Goal: Task Accomplishment & Management: Use online tool/utility

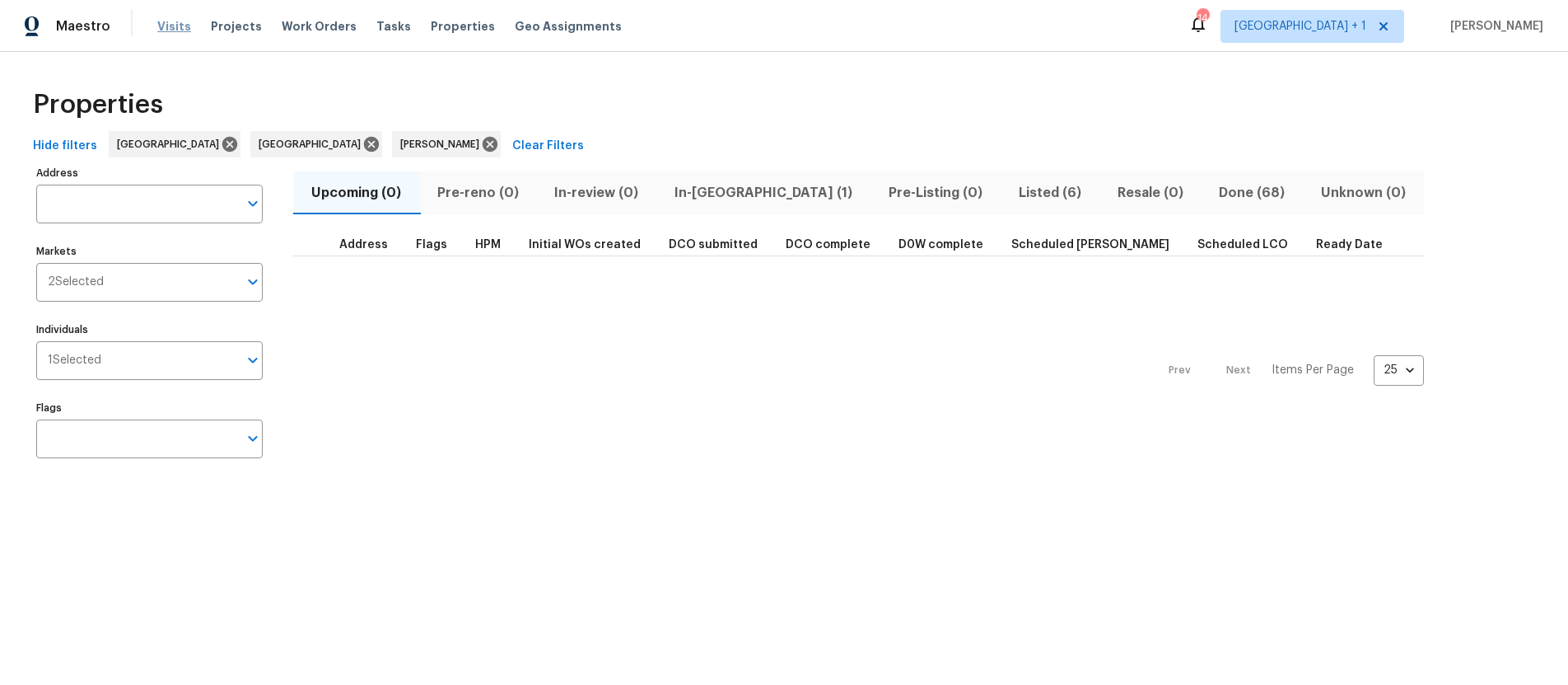
click at [165, 31] on span "Visits" at bounding box center [173, 26] width 34 height 17
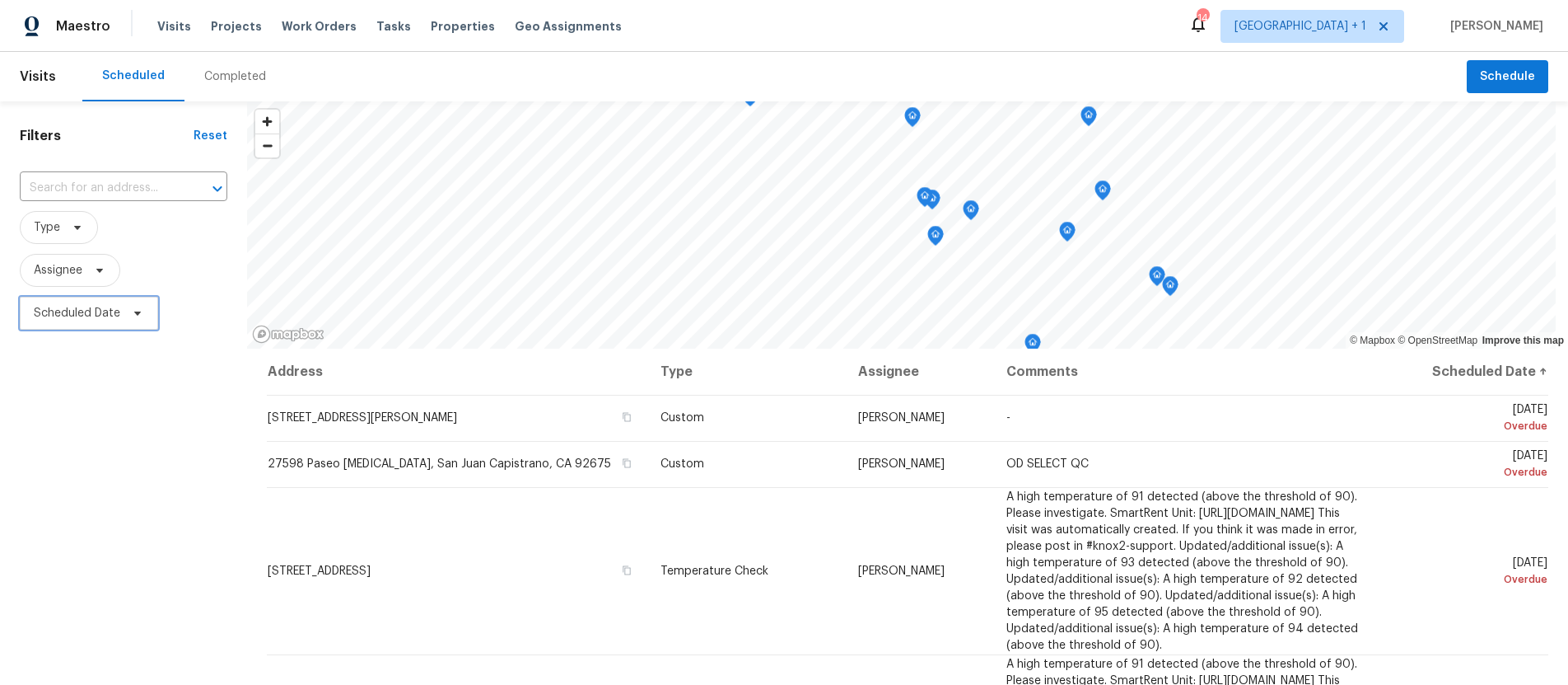
click at [92, 303] on span "Scheduled Date" at bounding box center [89, 313] width 138 height 33
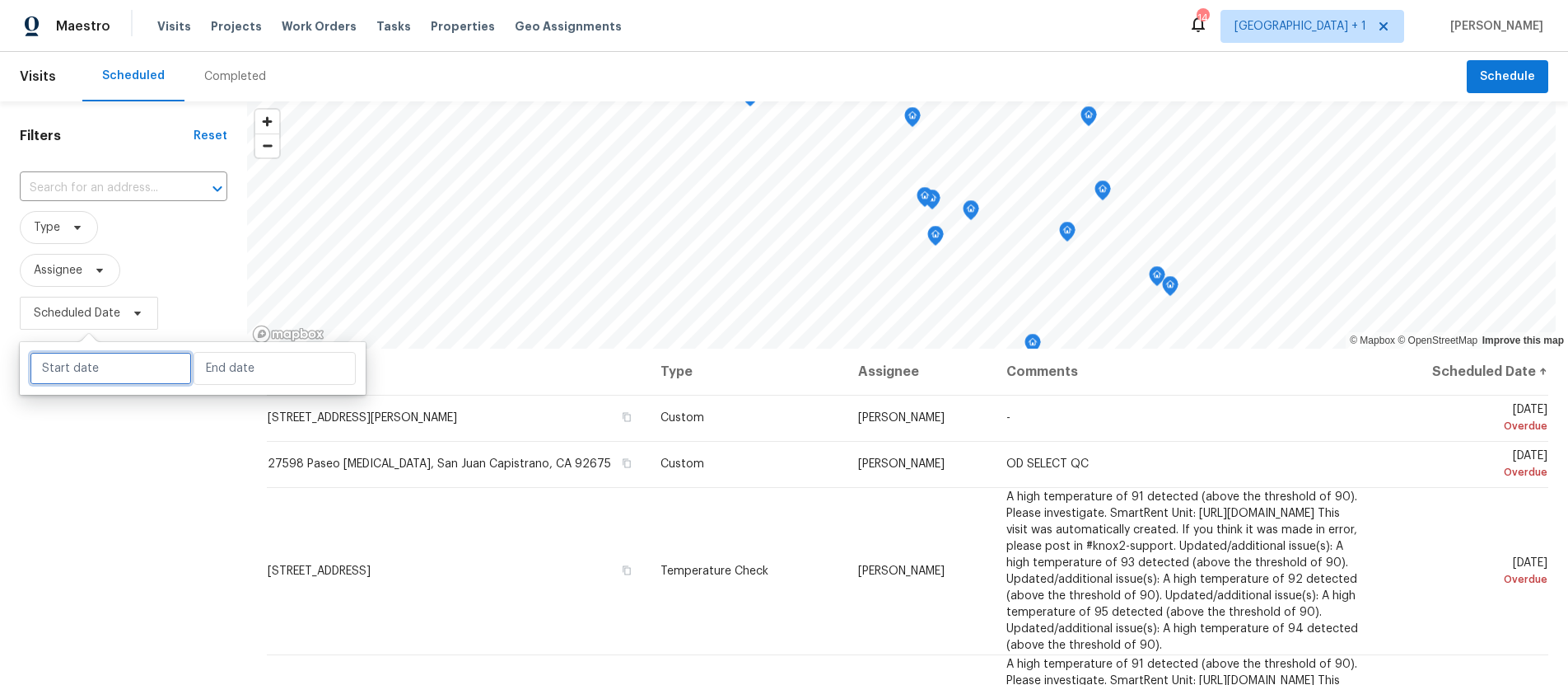
select select "8"
select select "2025"
select select "9"
select select "2025"
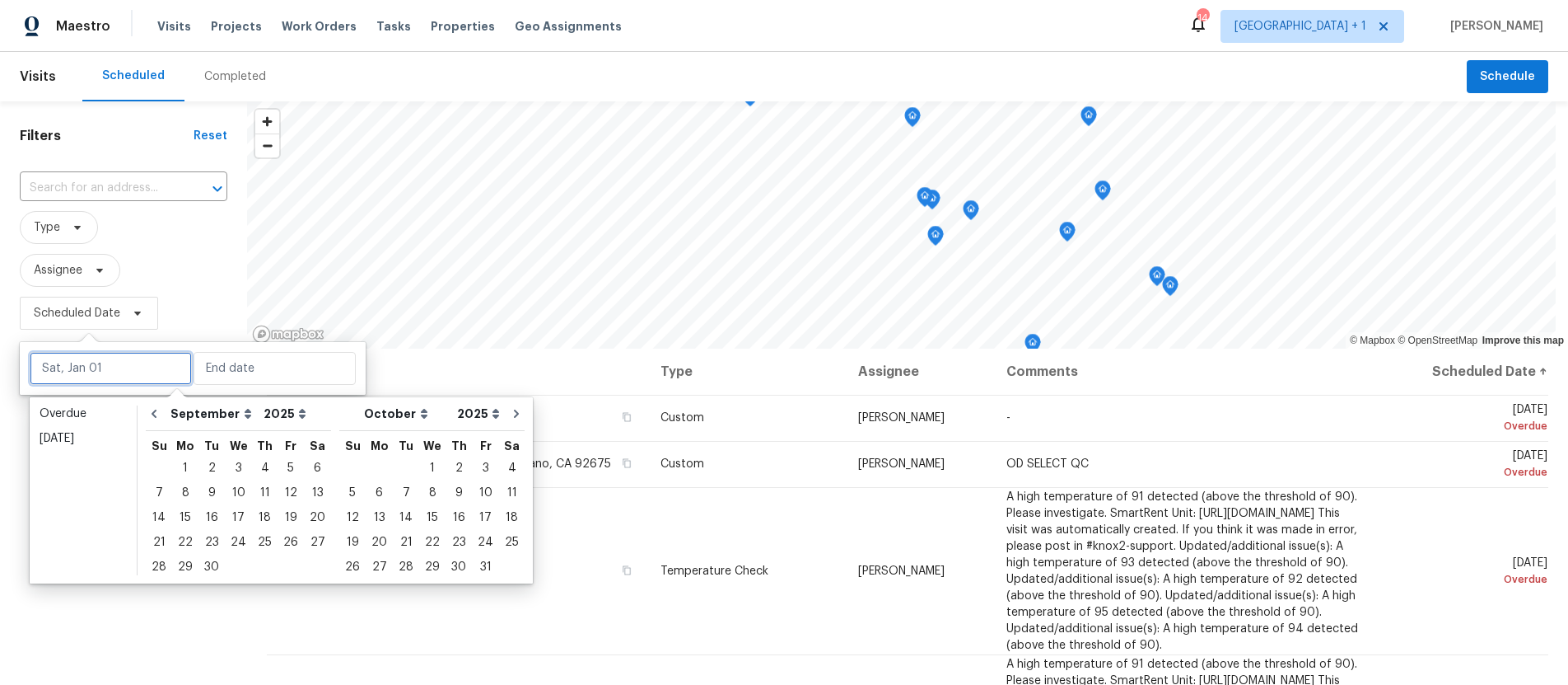
click at [132, 363] on input "text" at bounding box center [110, 368] width 163 height 33
click at [253, 464] on div "4" at bounding box center [265, 468] width 25 height 23
type input "[DATE]"
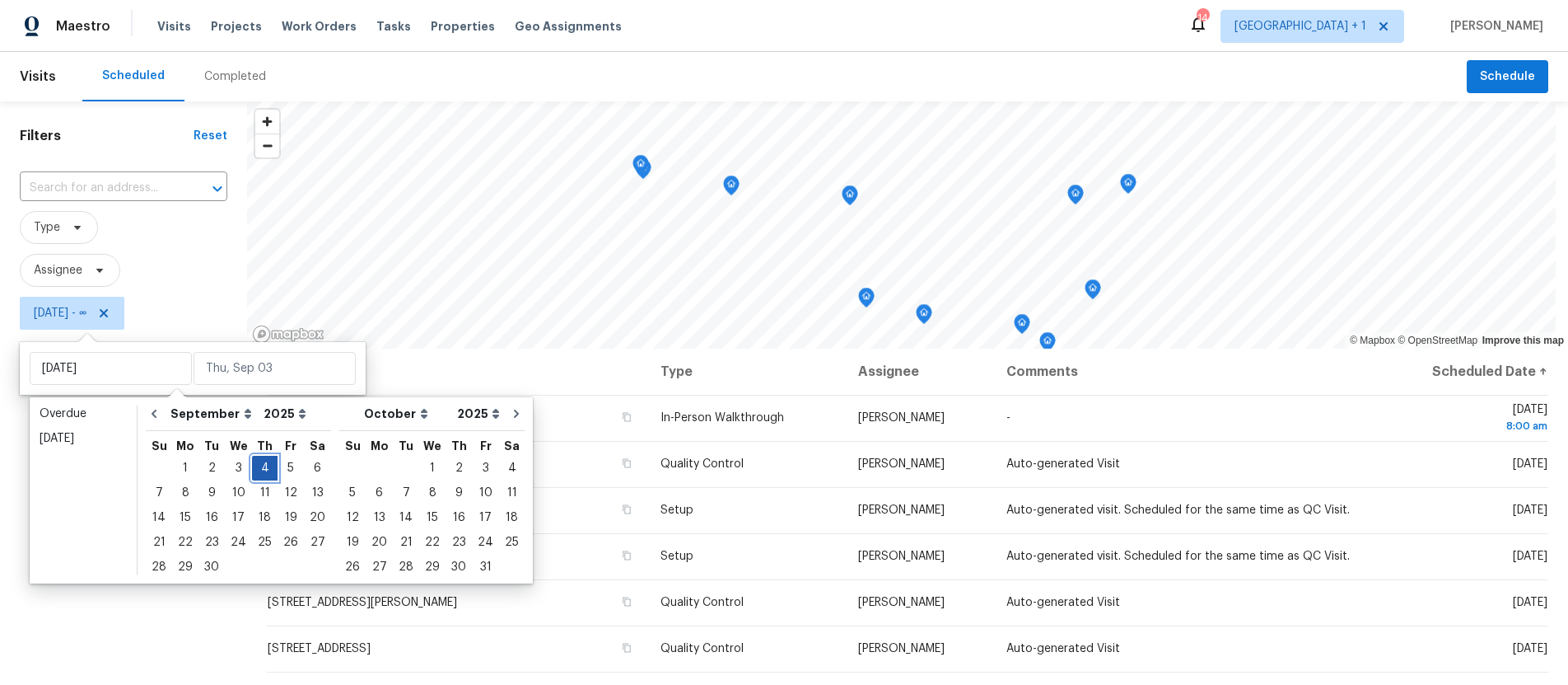
click at [253, 464] on div "4" at bounding box center [265, 468] width 25 height 23
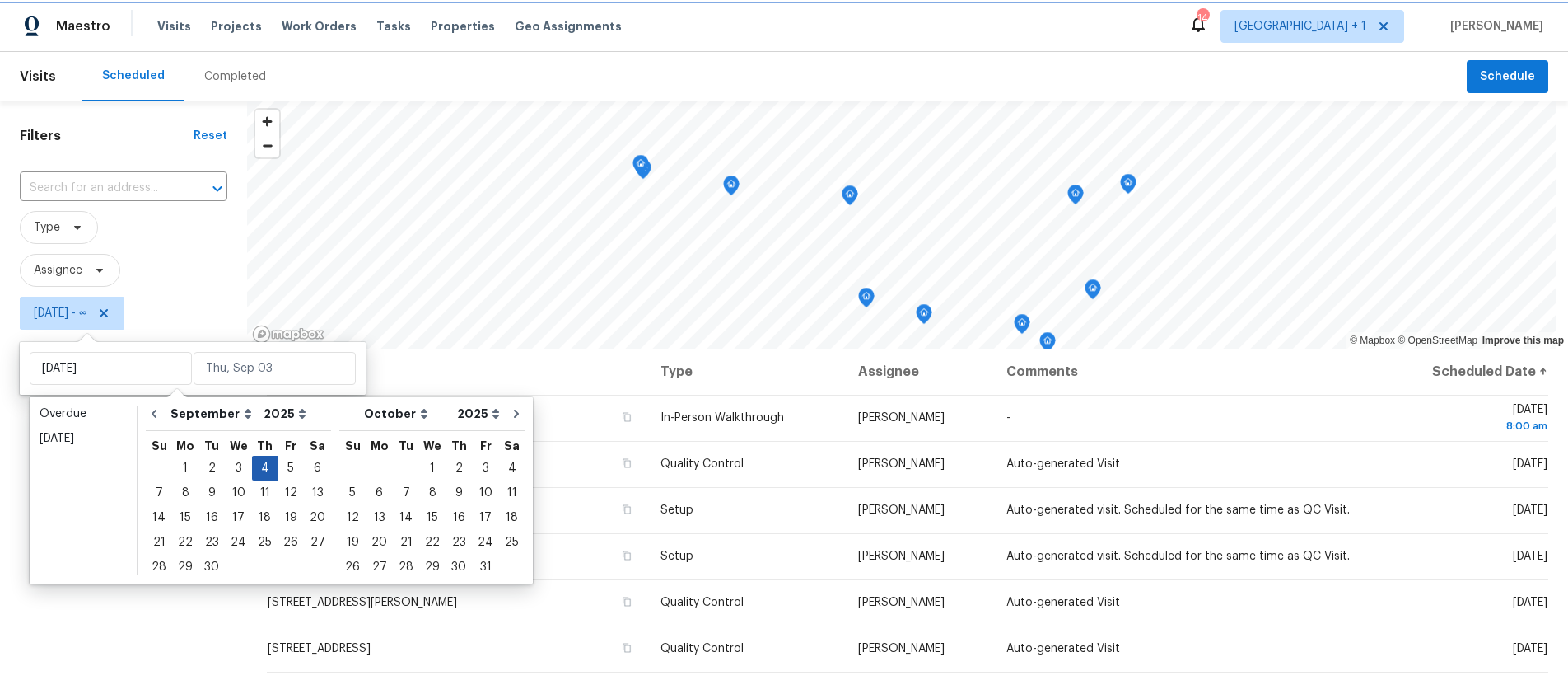
type input "[DATE]"
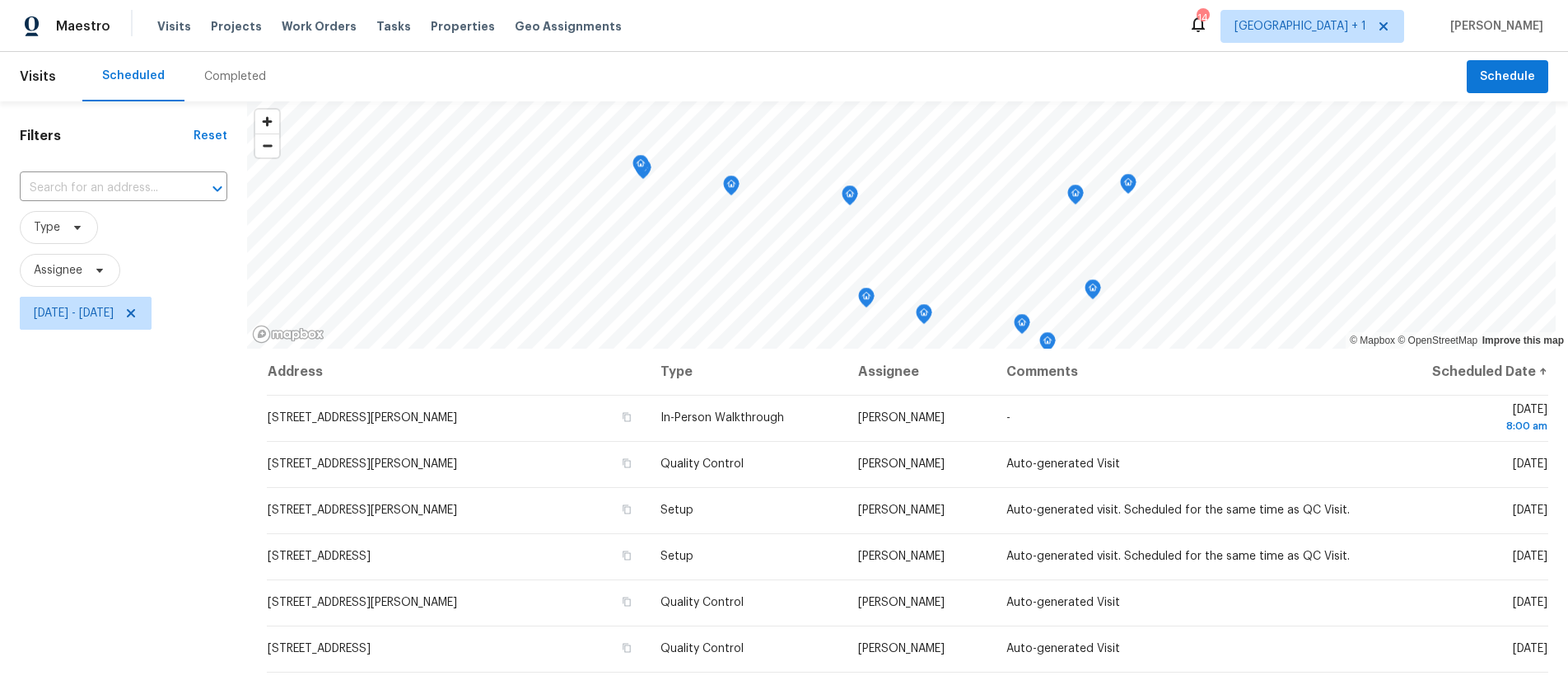
click at [170, 492] on div "Filters Reset ​ Type Assignee [DATE] - [DATE]" at bounding box center [124, 499] width 247 height 795
click at [52, 234] on span "Type" at bounding box center [47, 227] width 26 height 17
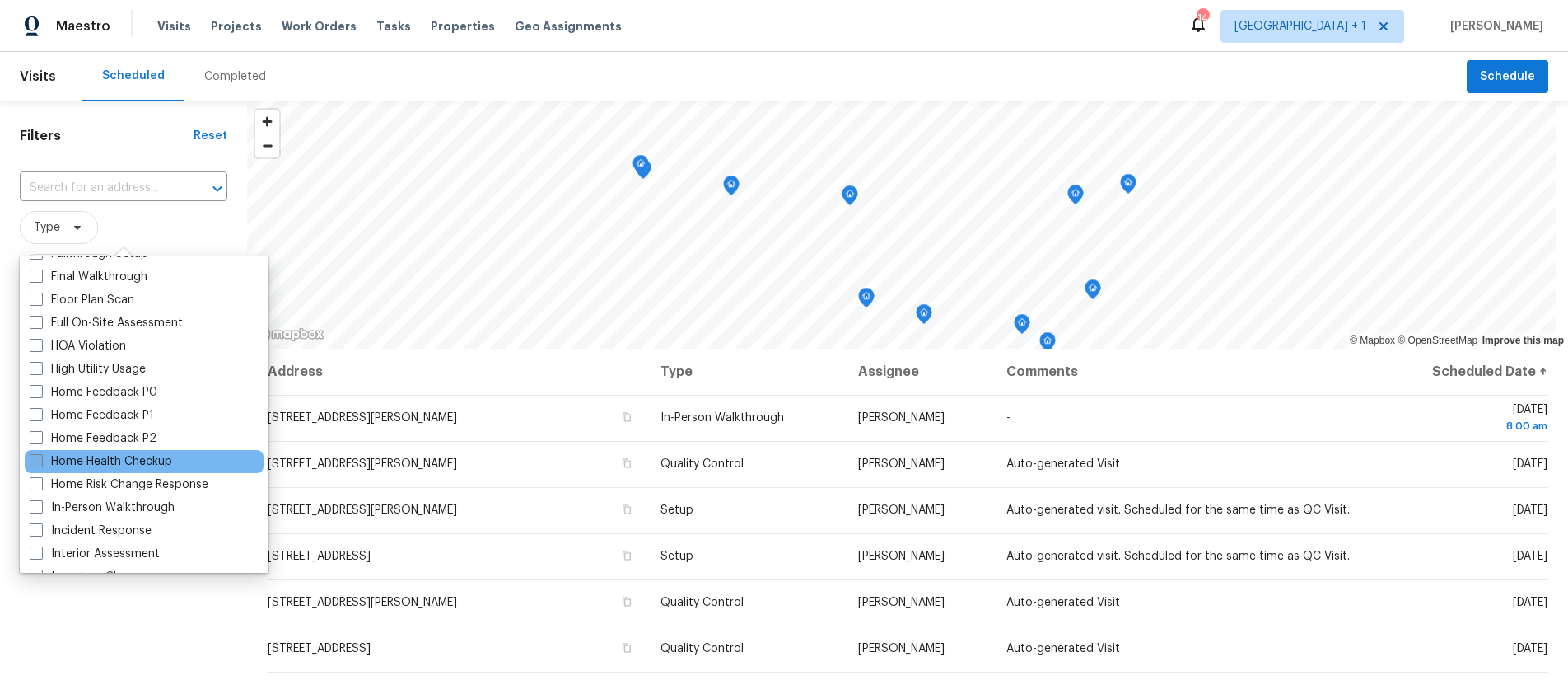
scroll to position [411, 0]
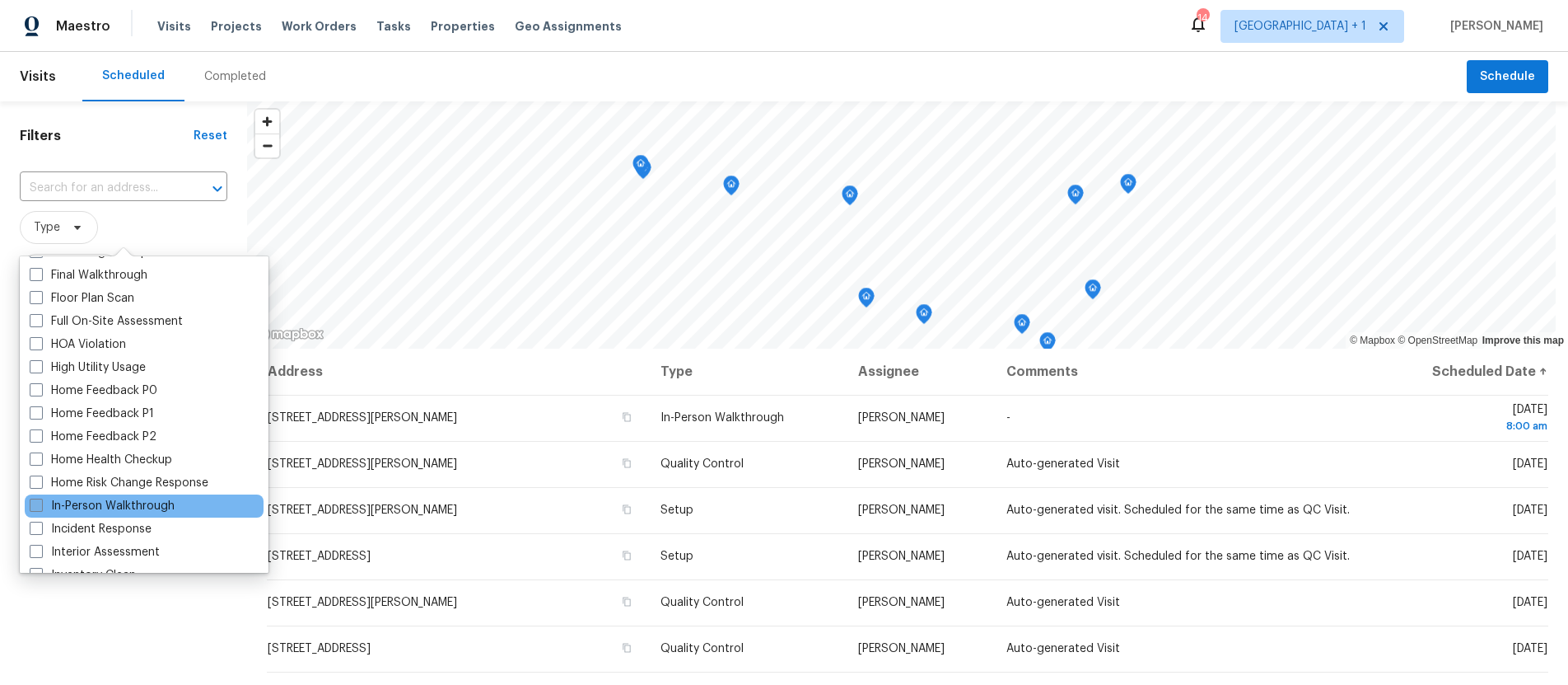
click at [40, 504] on span at bounding box center [36, 506] width 14 height 14
click at [40, 504] on input "In-Person Walkthrough" at bounding box center [34, 503] width 11 height 11
checkbox input "true"
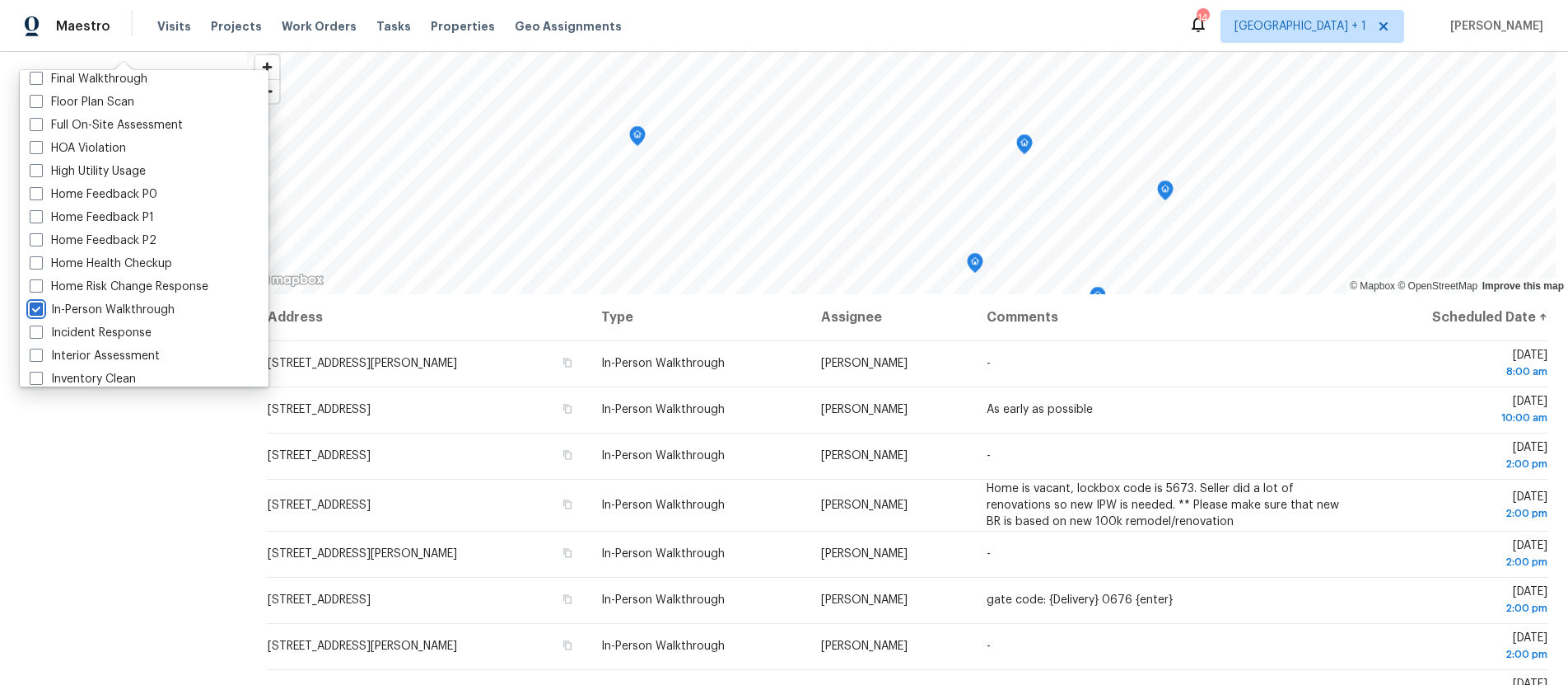
scroll to position [224, 0]
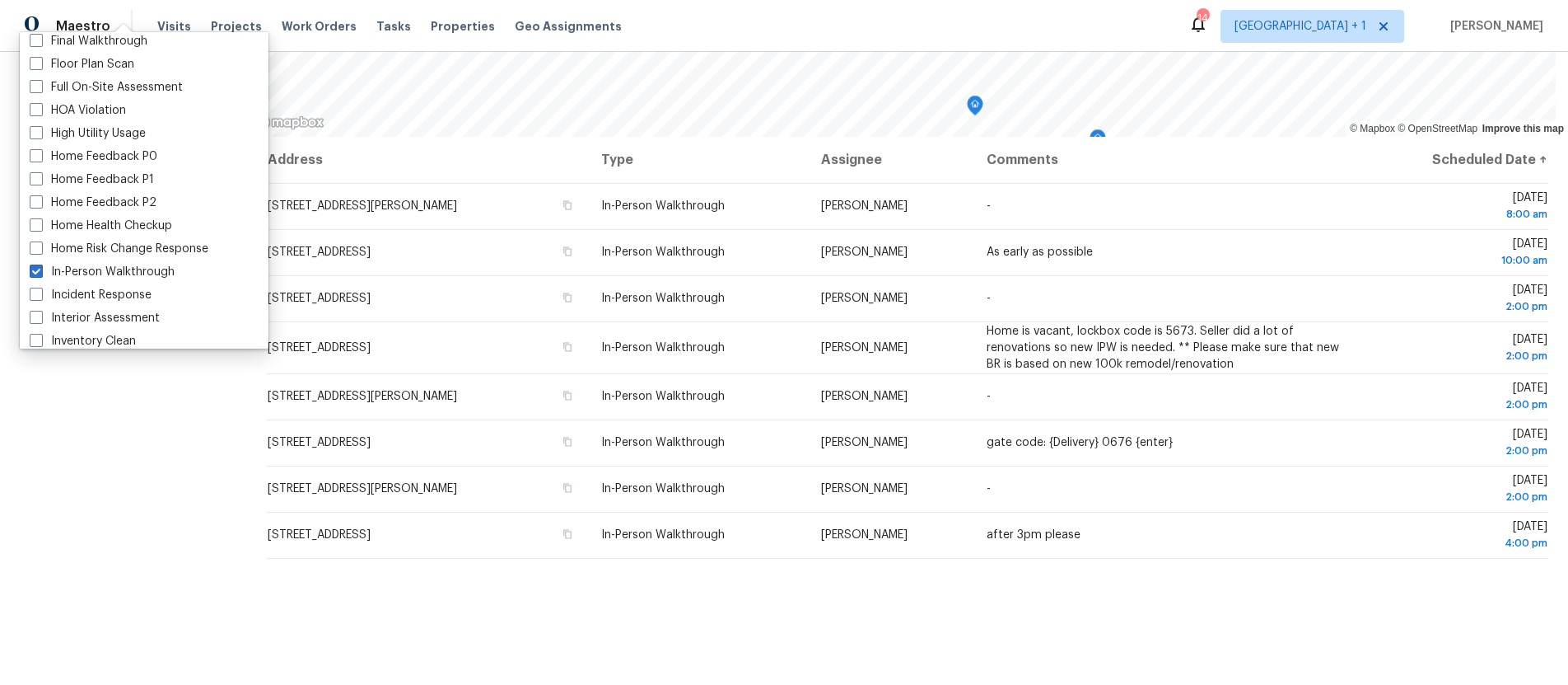
click at [71, 594] on div "Filters Reset ​ In-Person Walkthrough Assignee [DATE] - [DATE]" at bounding box center [124, 287] width 247 height 795
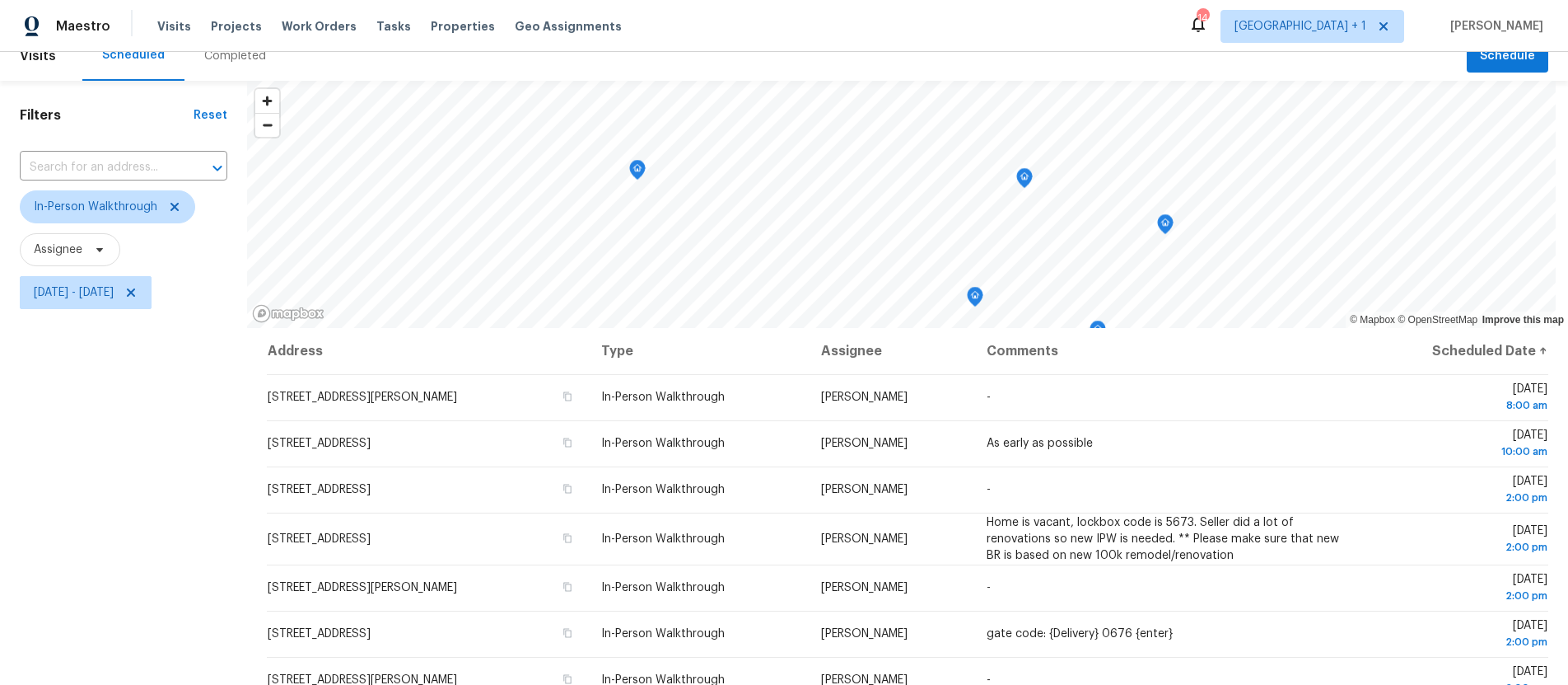
scroll to position [0, 0]
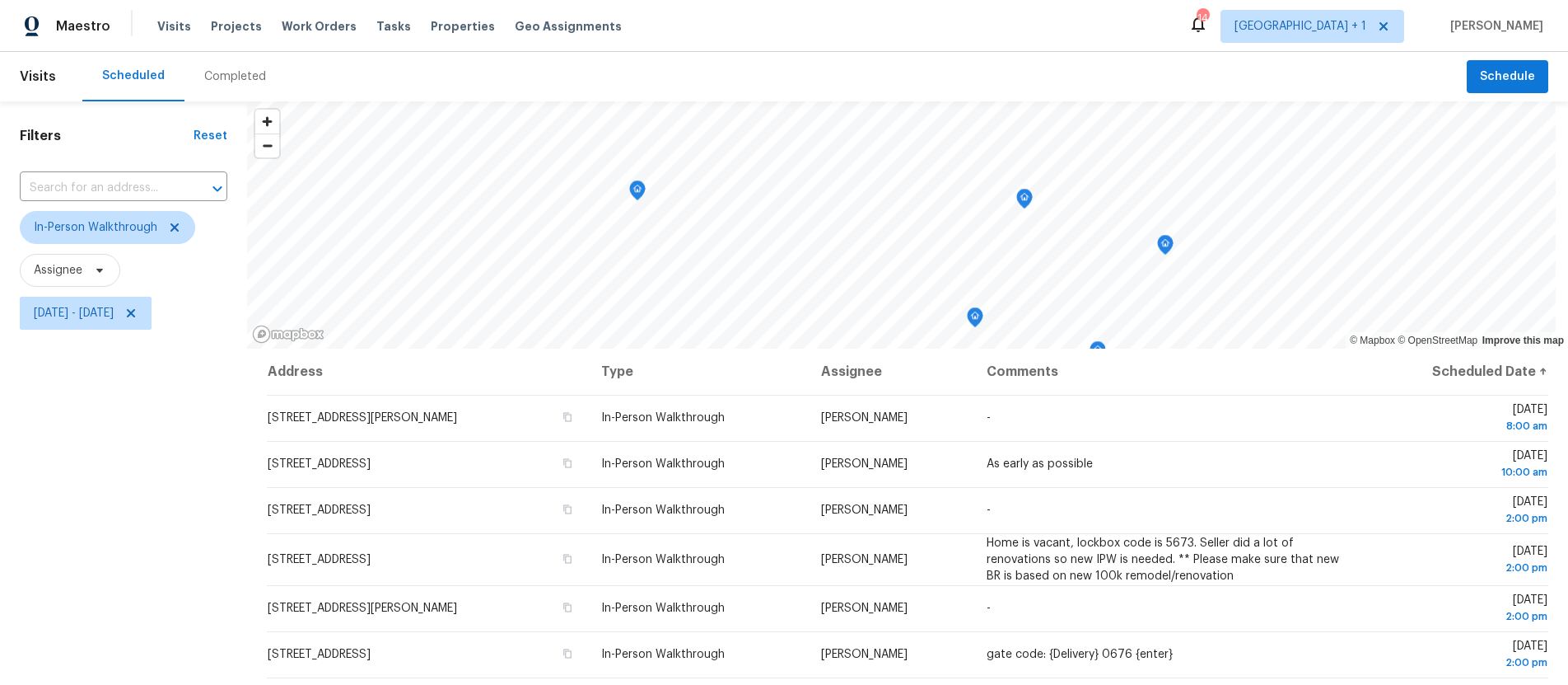
drag, startPoint x: 71, startPoint y: 437, endPoint x: 114, endPoint y: 363, distance: 85.6
click at [71, 436] on div "Filters Reset ​ In-Person Walkthrough Assignee [DATE] - [DATE]" at bounding box center [124, 499] width 247 height 795
click at [172, 28] on span "Visits" at bounding box center [173, 26] width 34 height 17
click at [122, 446] on div "Filters Reset ​ In-Person Walkthrough Assignee [DATE] - [DATE]" at bounding box center [124, 499] width 247 height 795
click at [894, 361] on div "© Mapbox © OpenStreetMap Improve this map Address Type Assignee Comments Schedu…" at bounding box center [908, 499] width 1321 height 795
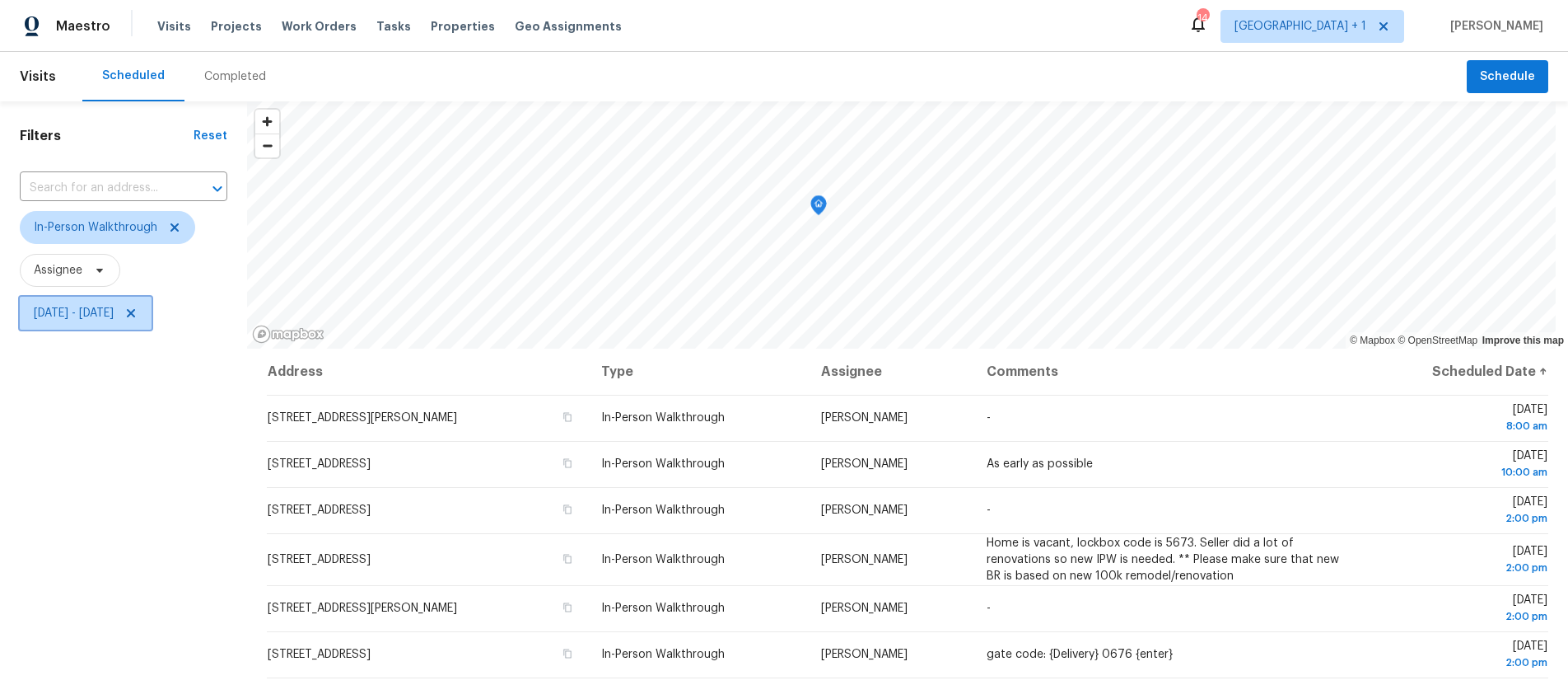
click at [114, 308] on span "[DATE] - [DATE]" at bounding box center [74, 313] width 80 height 17
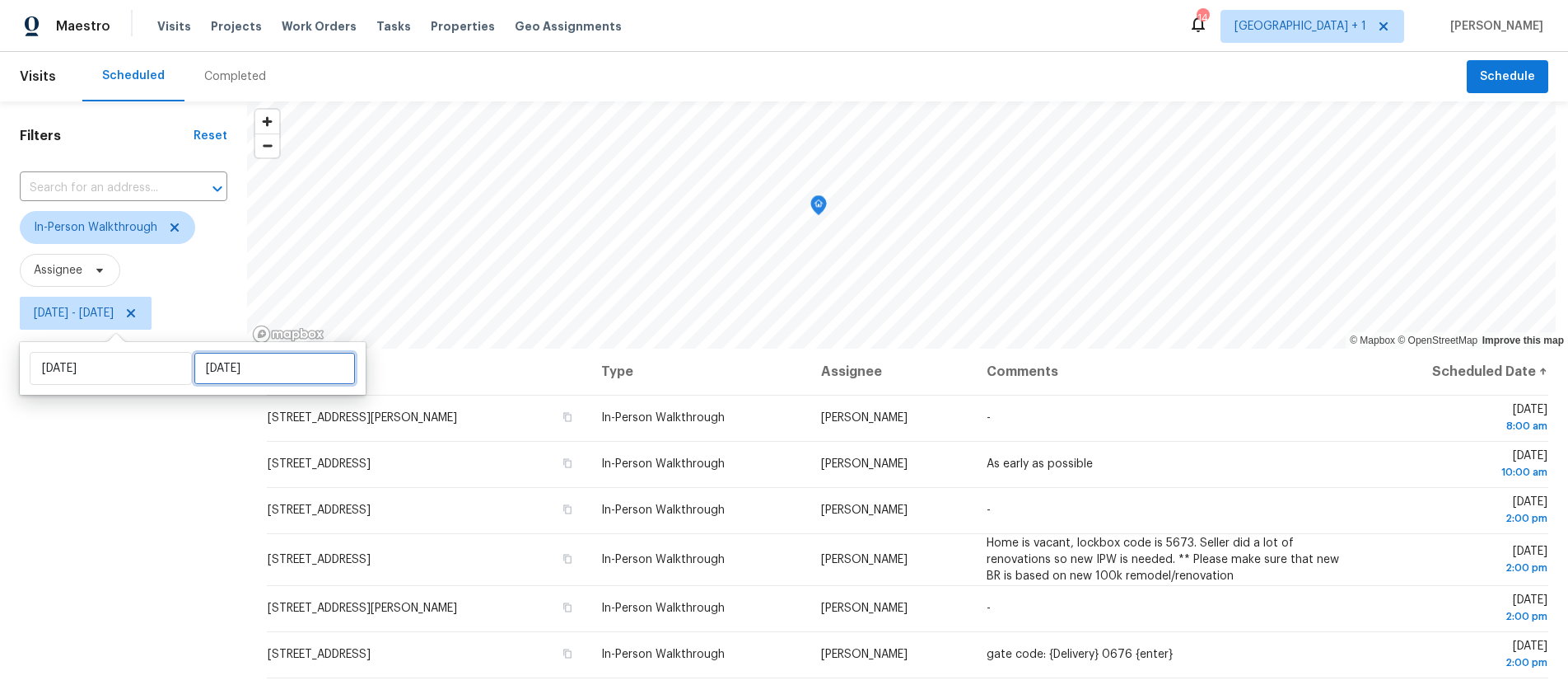
click at [234, 362] on input "[DATE]" at bounding box center [275, 368] width 163 height 33
select select "8"
select select "2025"
select select "9"
select select "2025"
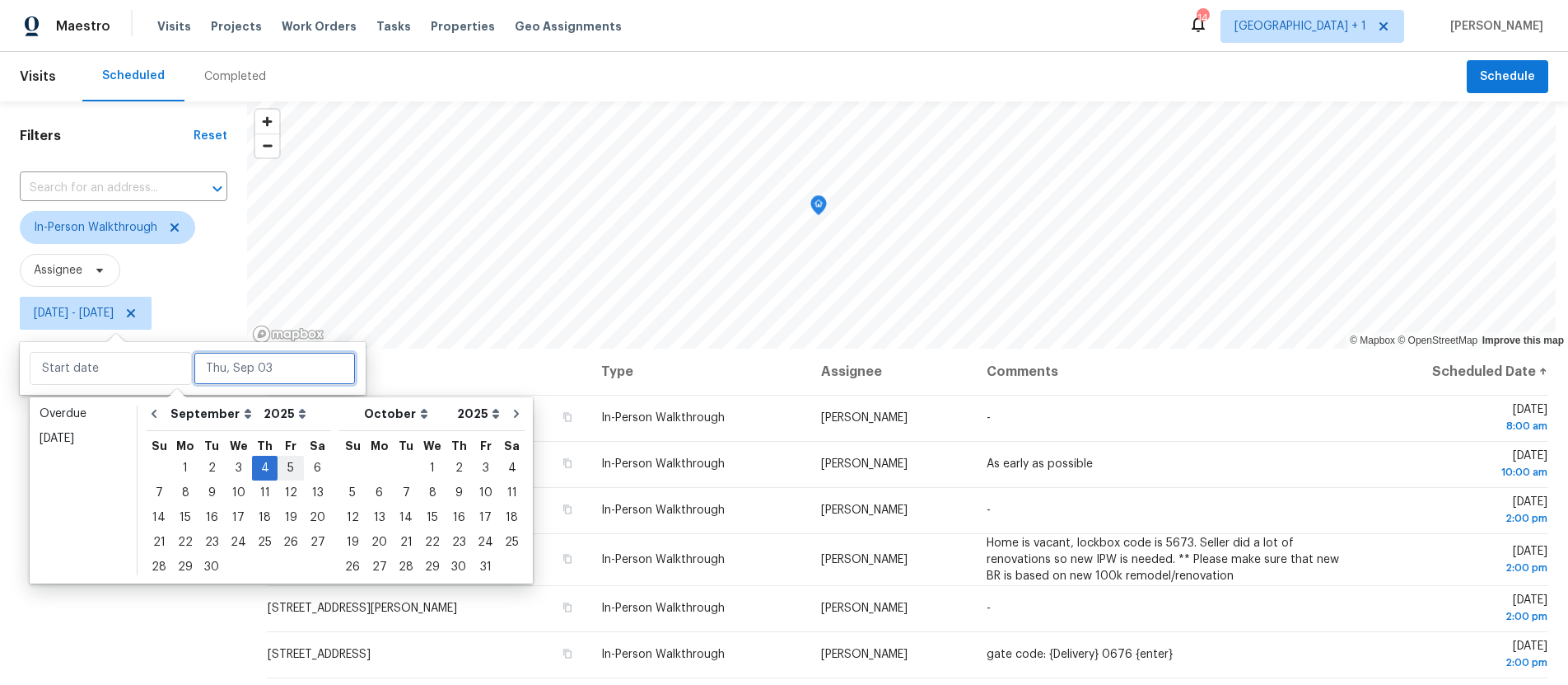
type input "[DATE]"
click at [286, 466] on div "5" at bounding box center [290, 468] width 26 height 23
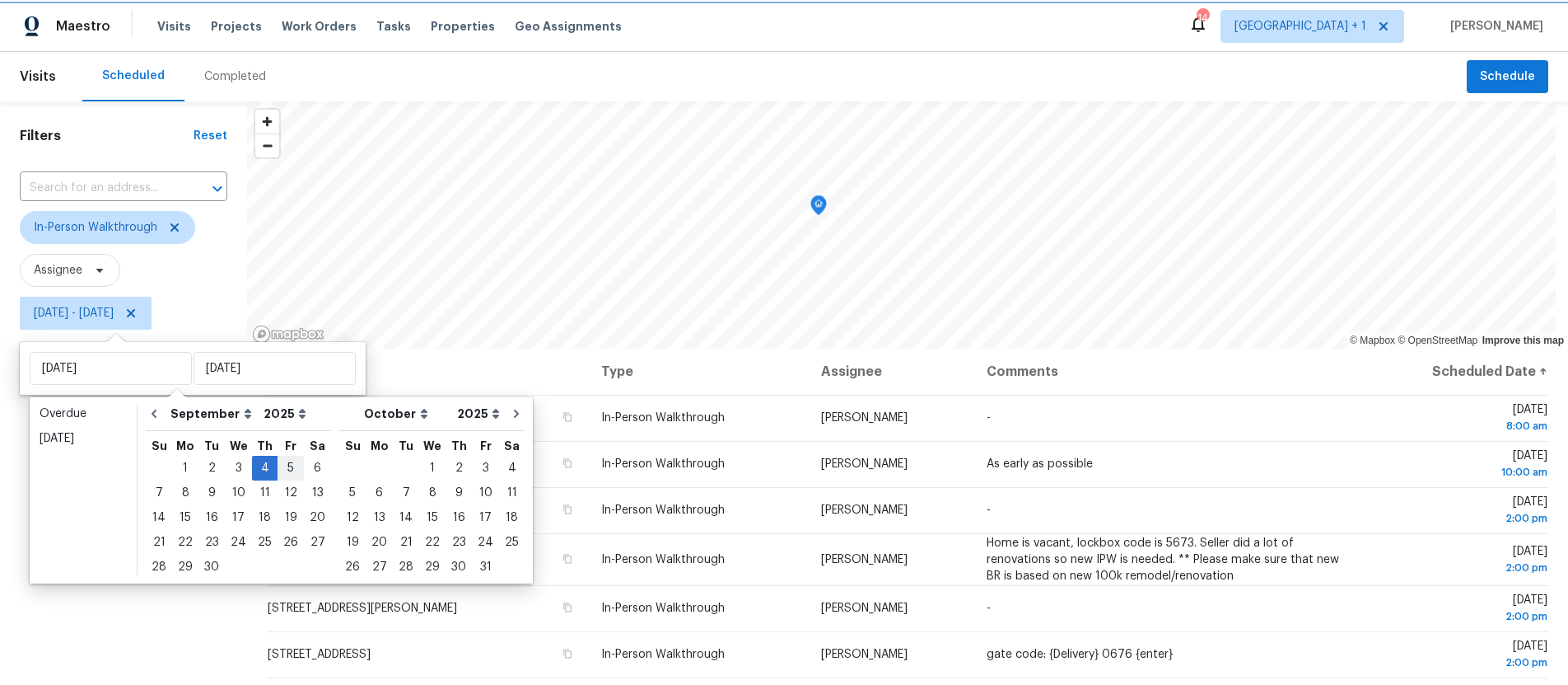
type input "[DATE]"
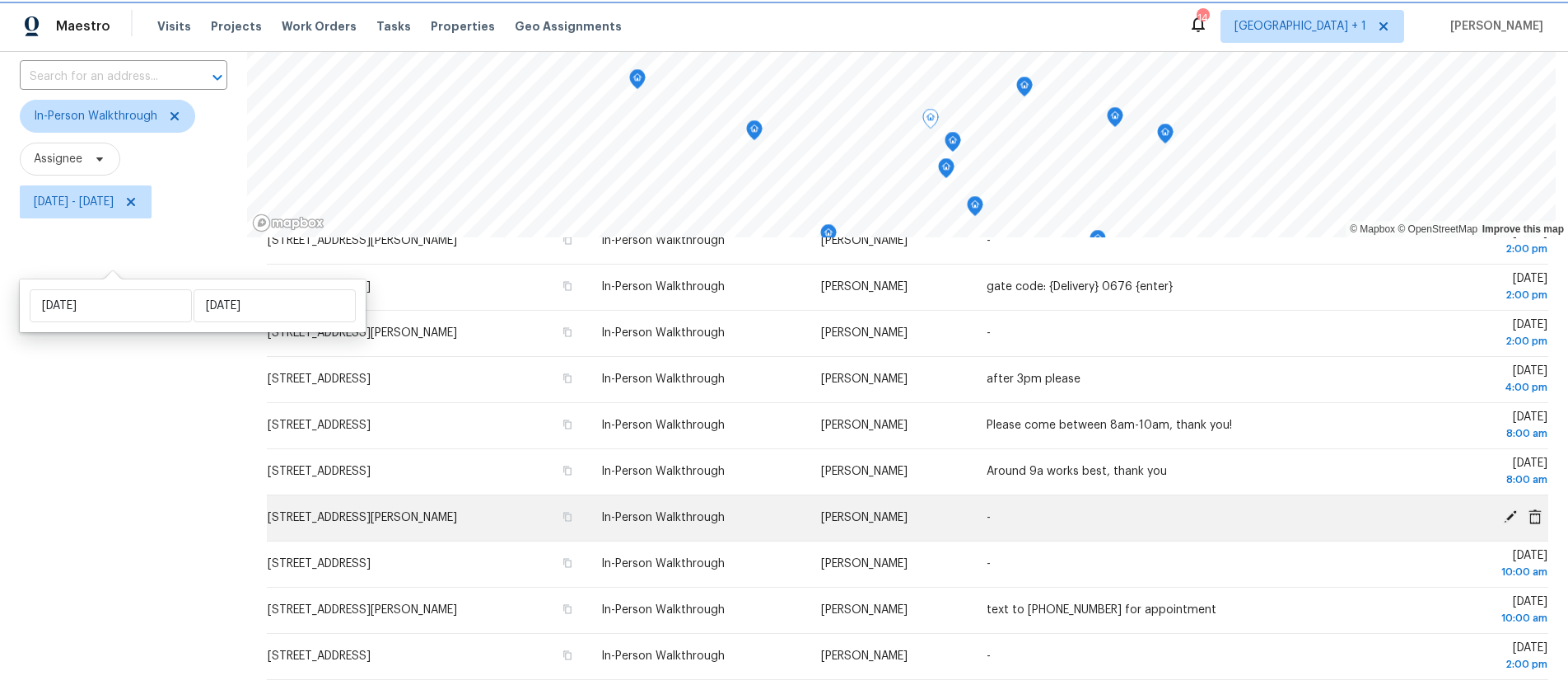
scroll to position [224, 0]
